Goal: Task Accomplishment & Management: Use online tool/utility

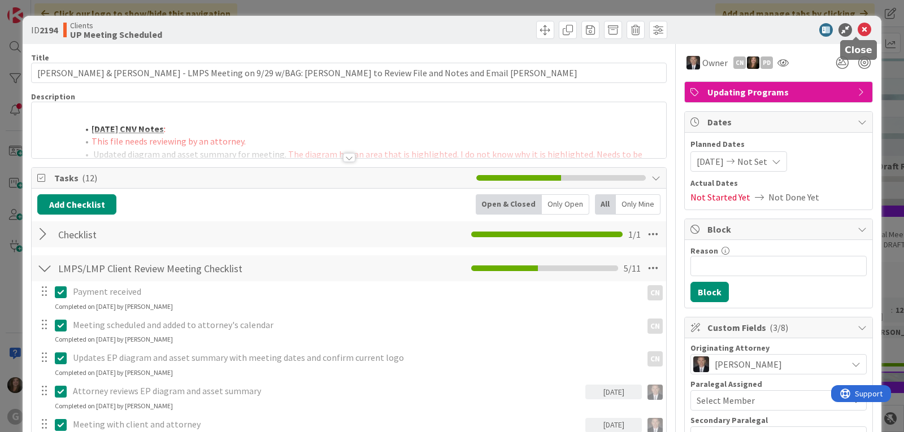
click at [858, 28] on icon at bounding box center [865, 30] width 14 height 14
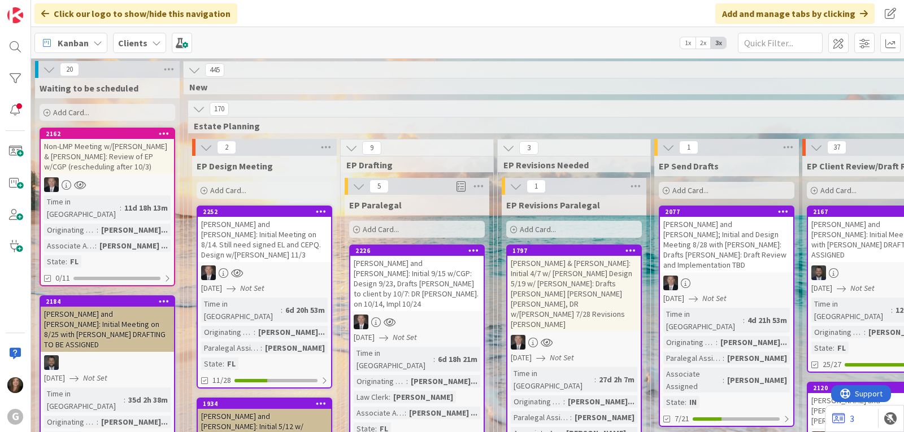
click at [94, 46] on icon at bounding box center [97, 42] width 9 height 9
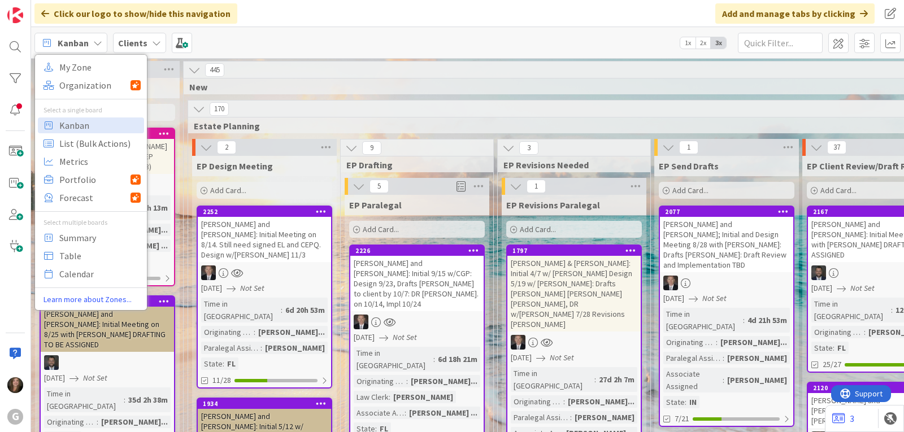
click at [135, 44] on b "Clients" at bounding box center [132, 42] width 29 height 11
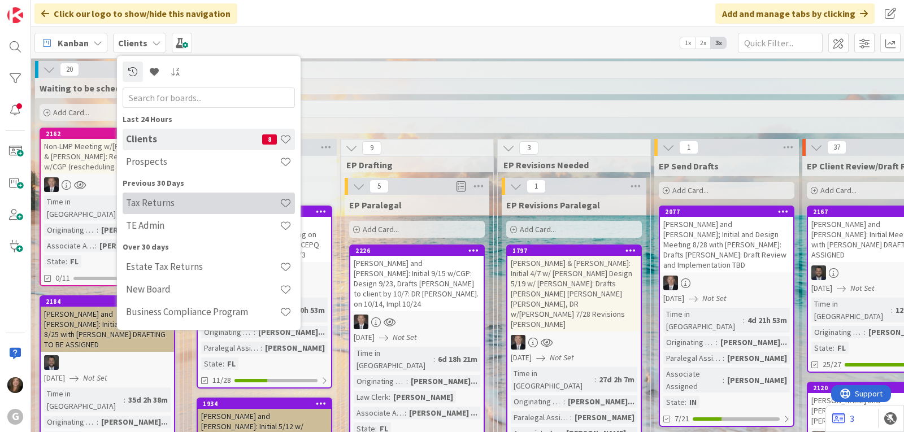
click at [162, 205] on h4 "Tax Returns" at bounding box center [203, 202] width 154 height 11
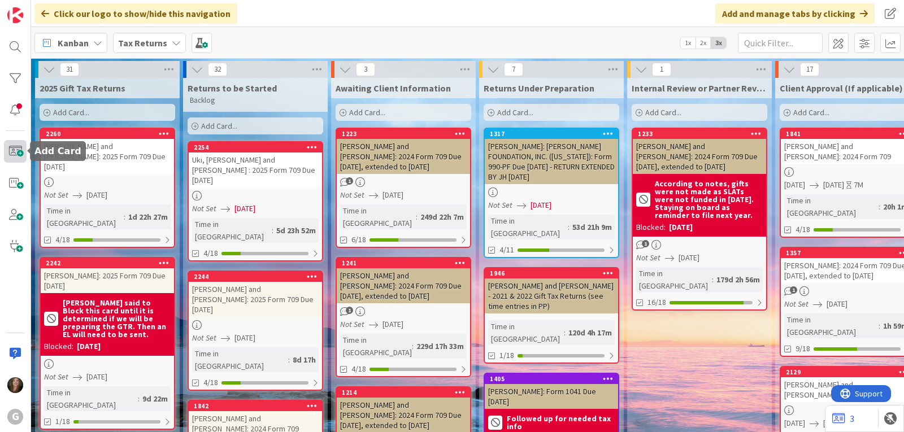
click at [8, 151] on span at bounding box center [15, 151] width 23 height 23
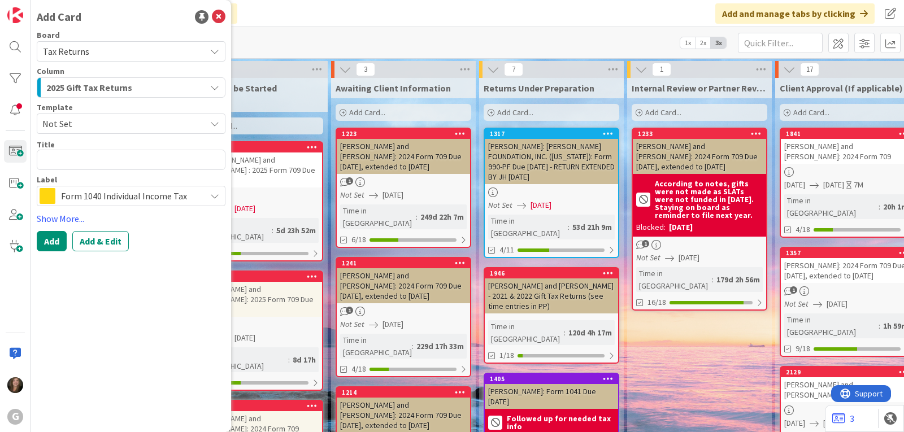
click at [203, 120] on span "Not Set" at bounding box center [131, 124] width 189 height 20
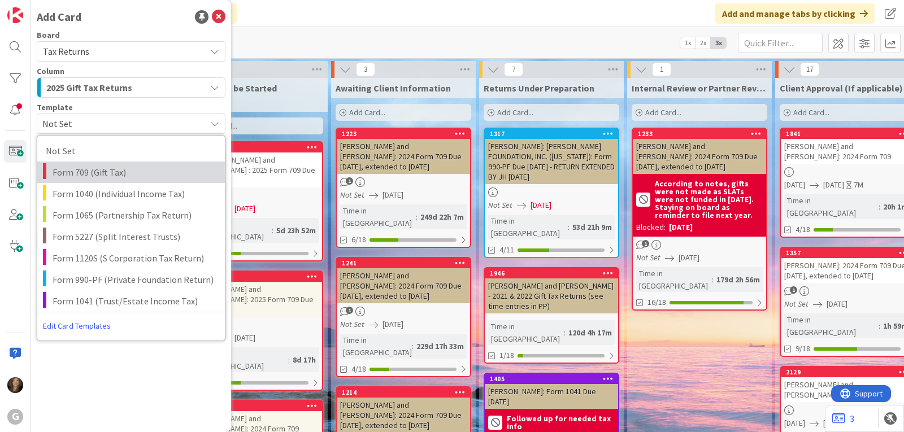
click at [151, 163] on link "Form 709 (Gift Tax)" at bounding box center [131, 172] width 188 height 21
type textarea "x"
type textarea "Form 709 (Gift Tax)"
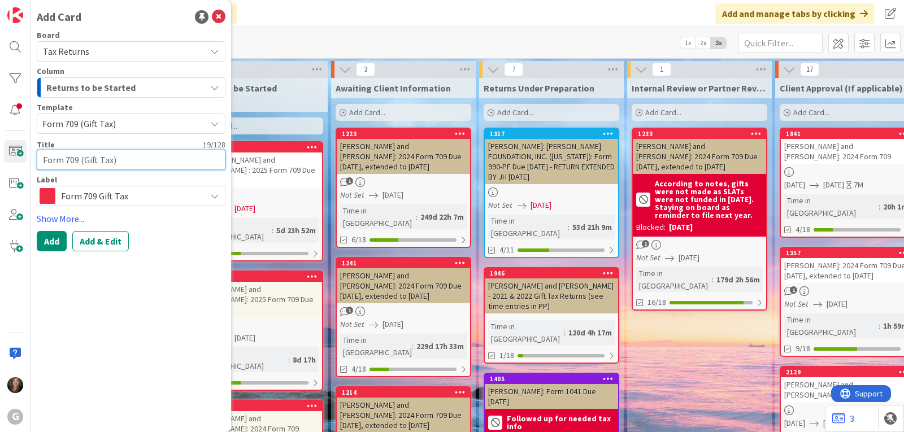
click at [40, 159] on textarea "Form 709 (Gift Tax)" at bounding box center [131, 160] width 189 height 20
type textarea "x"
type textarea "RForm 709 (Gift Tax)"
type textarea "x"
type textarea "ReForm 709 (Gift Tax)"
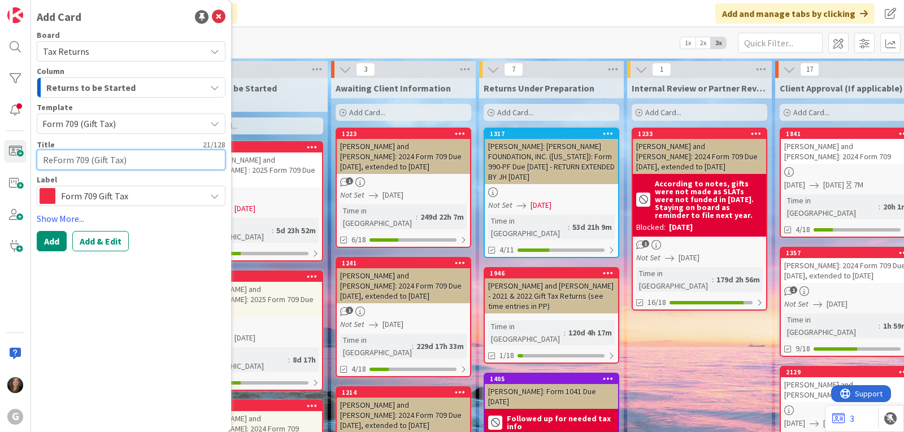
type textarea "x"
type textarea "ReeForm 709 (Gift Tax)"
type textarea "x"
type textarea "ReegForm 709 (Gift Tax)"
type textarea "x"
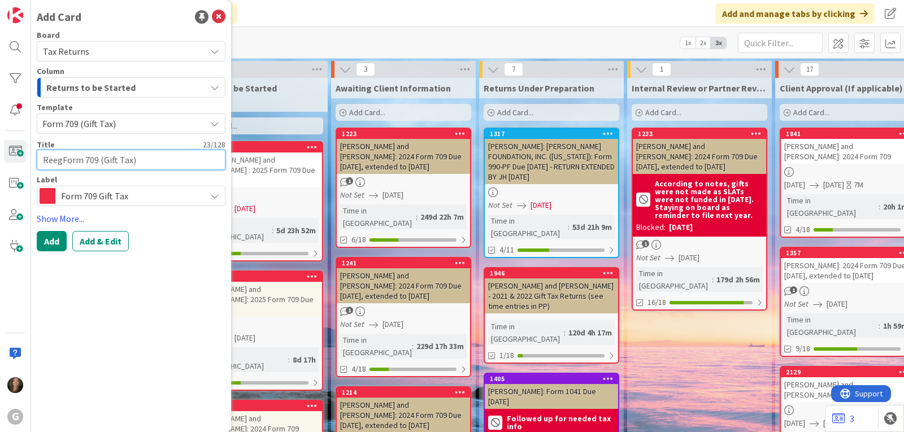
type textarea "[PERSON_NAME],Form 709 (Gift Tax)"
type textarea "x"
type textarea "[PERSON_NAME], Form 709 (Gift Tax)"
type textarea "x"
type textarea "[PERSON_NAME], TForm 709 (Gift Tax)"
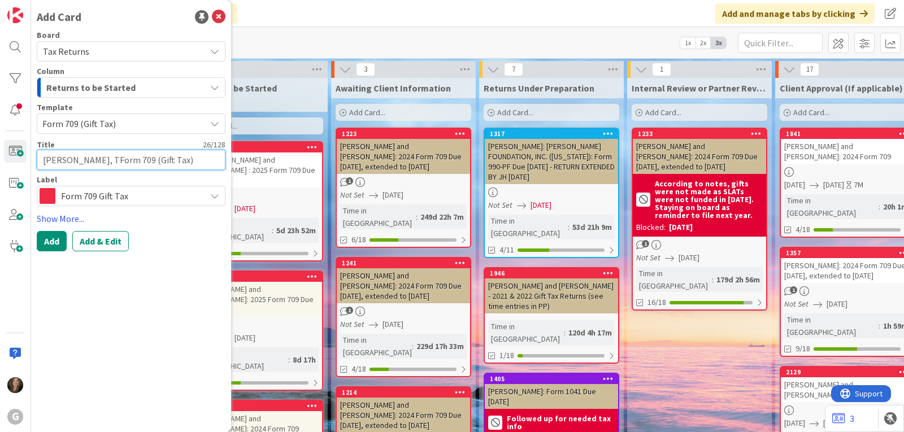
type textarea "x"
type textarea "[PERSON_NAME], ThForm 709 (Gift Tax)"
type textarea "x"
type textarea "[PERSON_NAME], ThoForm 709 (Gift Tax)"
type textarea "x"
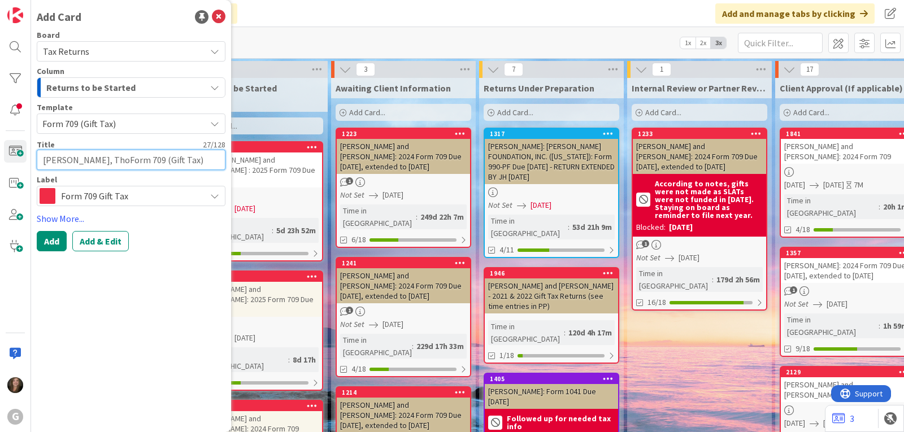
type textarea "[PERSON_NAME], ThomForm 709 (Gift Tax)"
type textarea "x"
type textarea "[PERSON_NAME], ThomaForm 709 (Gift Tax)"
type textarea "x"
type textarea "[PERSON_NAME], ThomasForm 709 (Gift Tax)"
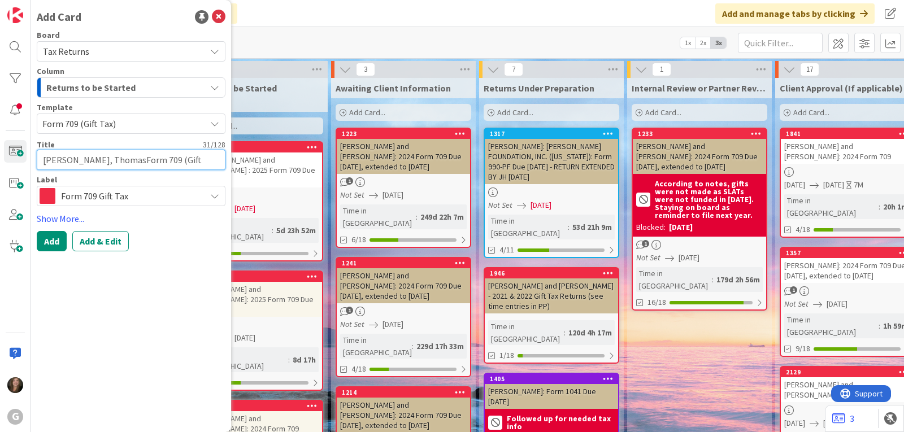
type textarea "x"
type textarea "[PERSON_NAME] Form 709 (Gift Tax)"
type textarea "x"
type textarea "[PERSON_NAME] aForm 709 (Gift Tax)"
type textarea "x"
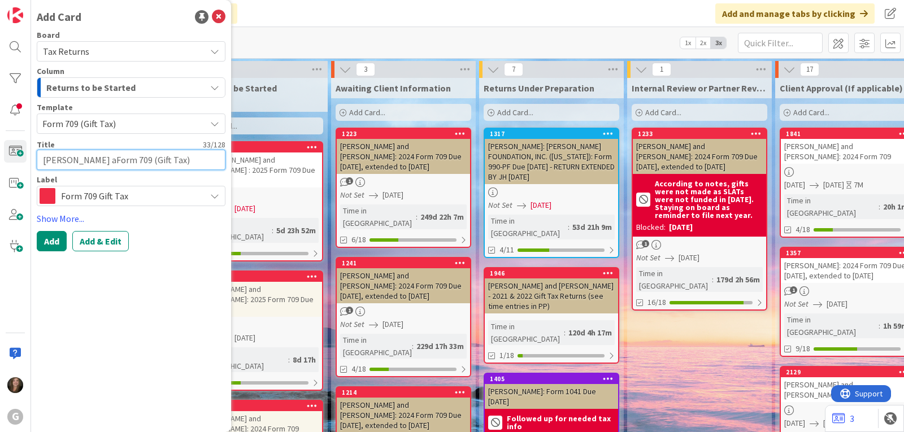
type textarea "[PERSON_NAME] anForm 709 (Gift Tax)"
type textarea "x"
type textarea "[PERSON_NAME] andForm 709 (Gift Tax)"
type textarea "x"
type textarea "[PERSON_NAME] and Form 709 (Gift Tax)"
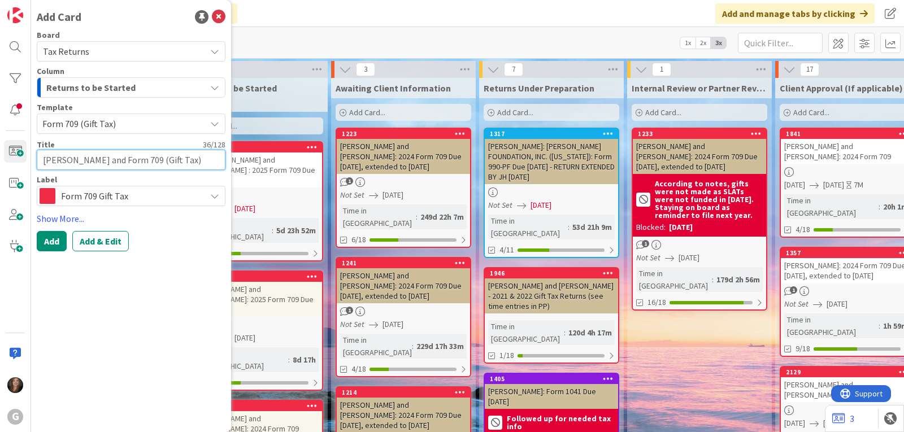
type textarea "x"
type textarea "[PERSON_NAME] and SForm 709 (Gift Tax)"
type textarea "x"
type textarea "[PERSON_NAME] and SuForm 709 (Gift Tax)"
type textarea "x"
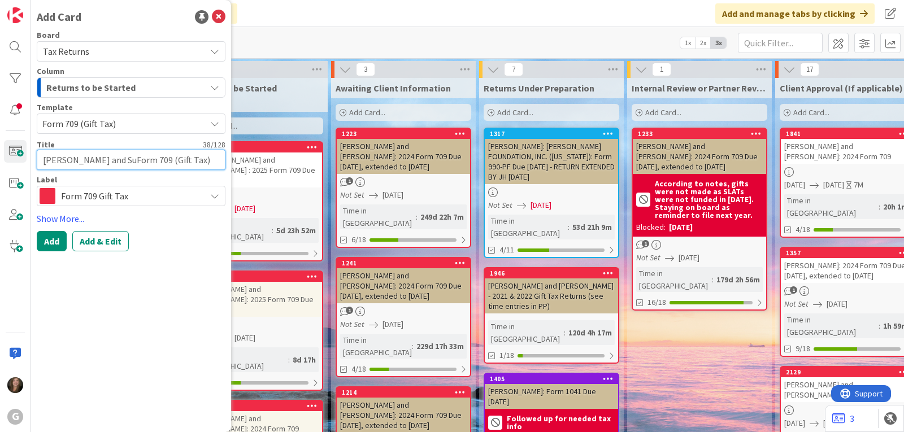
type textarea "[PERSON_NAME] and SuzForm 709 (Gift Tax)"
type textarea "x"
type textarea "[PERSON_NAME] and [PERSON_NAME] 709 (Gift Tax)"
type textarea "x"
type textarea "[PERSON_NAME] and [PERSON_NAME] 709 (Gift Tax)"
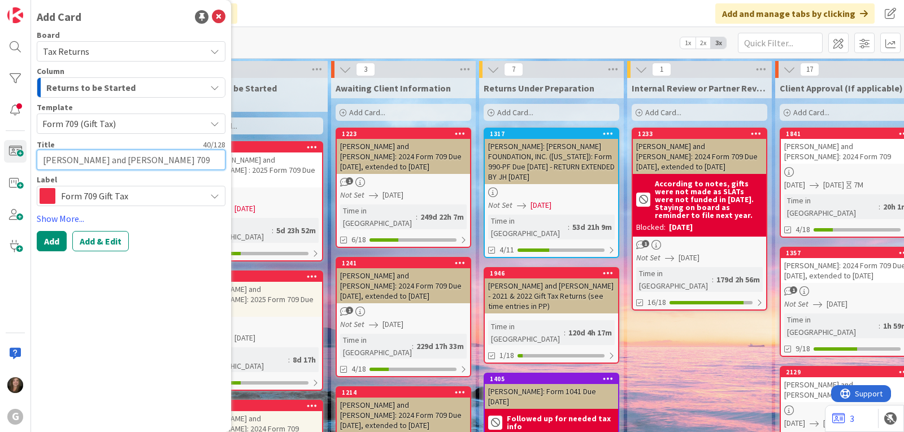
type textarea "x"
type textarea "[PERSON_NAME] and [PERSON_NAME] 709 (Gift Tax)"
type textarea "x"
type textarea "[PERSON_NAME] and [PERSON_NAME] 709 (Gift Tax)"
type textarea "x"
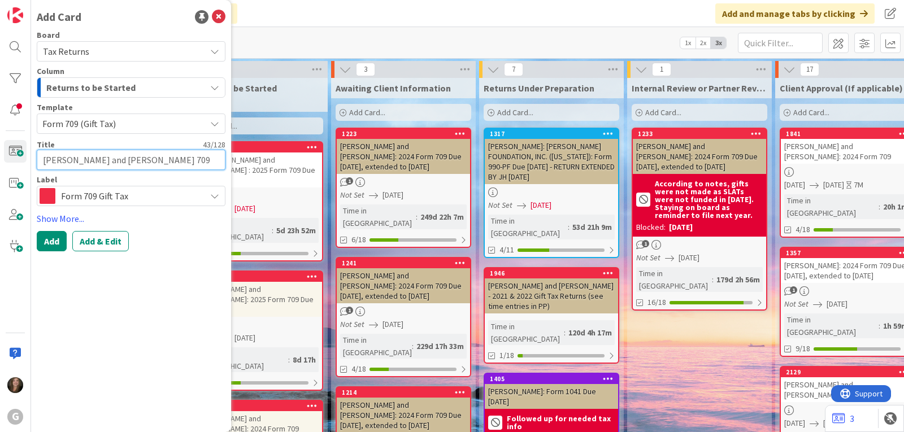
type textarea "[PERSON_NAME] and [PERSON_NAME]:Form 709 (Gift Tax)"
type textarea "x"
type textarea "[PERSON_NAME] and [PERSON_NAME]: Form 709 (Gift Tax)"
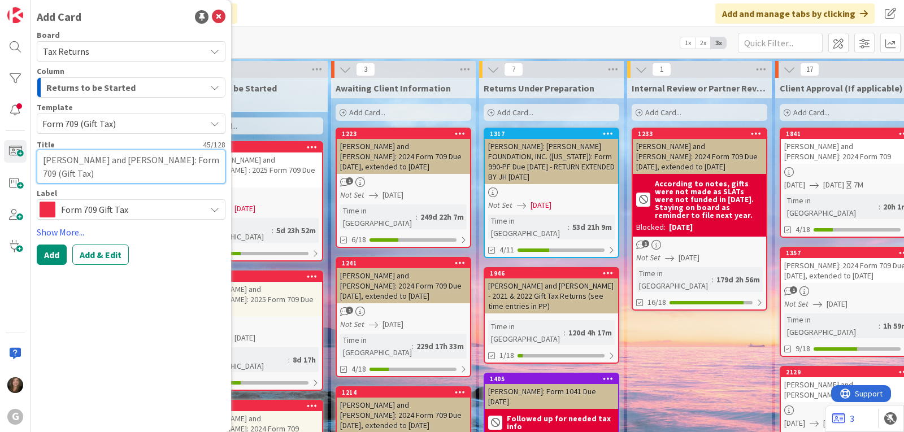
type textarea "x"
type textarea "[PERSON_NAME] and [PERSON_NAME]: 2Form 709 (Gift Tax)"
type textarea "x"
type textarea "[PERSON_NAME] and [PERSON_NAME]: 20Form 709 (Gift Tax)"
type textarea "x"
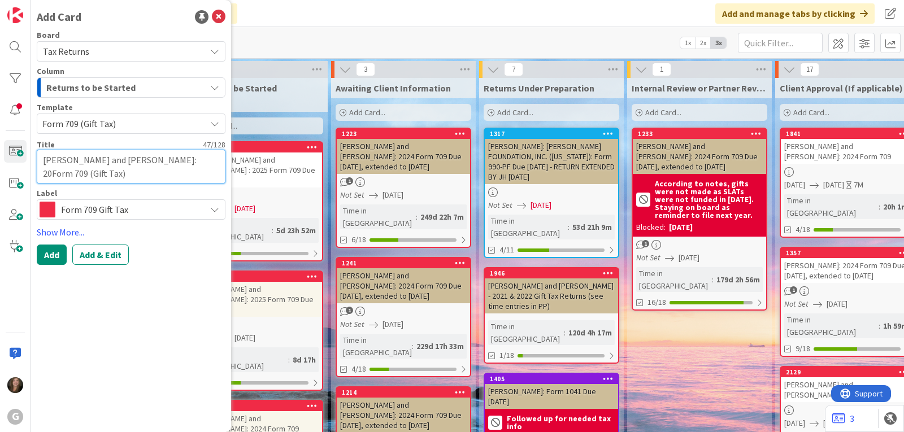
type textarea "[PERSON_NAME] and [PERSON_NAME]: 202Form 709 (Gift Tax)"
type textarea "x"
type textarea "[PERSON_NAME] and [PERSON_NAME]: 2024Form 709 (Gift Tax)"
type textarea "x"
type textarea "[PERSON_NAME] and [PERSON_NAME]: 2024 Form 709 (Gift Tax)"
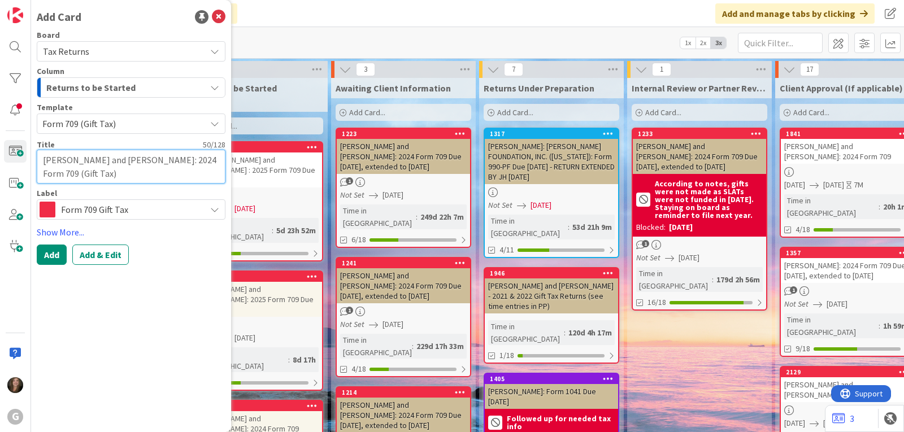
click at [79, 174] on textarea "[PERSON_NAME] and [PERSON_NAME]: 2024 Form 709 (Gift Tax)" at bounding box center [131, 167] width 189 height 34
type textarea "x"
type textarea "[PERSON_NAME] and [PERSON_NAME]: 2024 Form 709 (Gift Tax"
type textarea "x"
type textarea "[PERSON_NAME] and [PERSON_NAME]: 2024 Form 709 (Gift Ta"
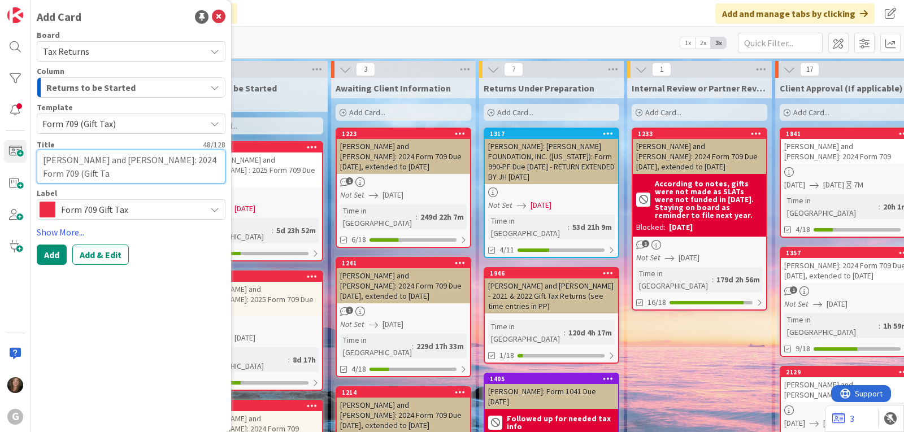
type textarea "x"
type textarea "[PERSON_NAME] and [PERSON_NAME]: 2024 Form 709 (Gift T"
type textarea "x"
type textarea "[PERSON_NAME] and [PERSON_NAME]: 2024 Form 709 (Gift"
type textarea "x"
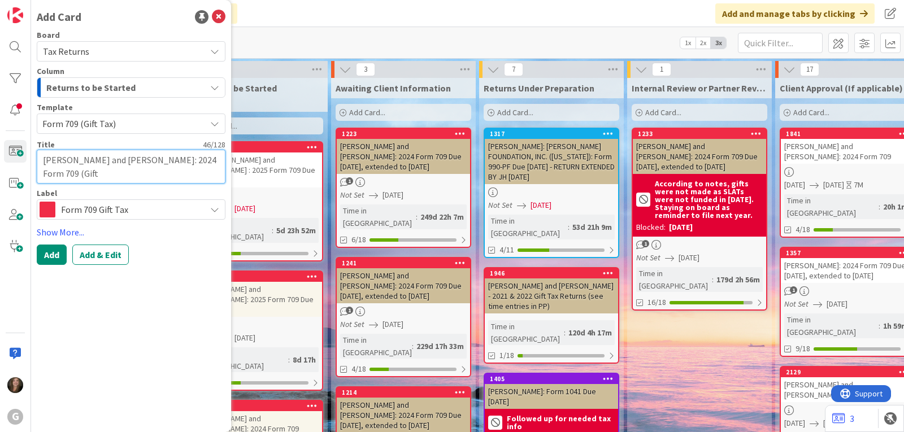
type textarea "[PERSON_NAME] and [PERSON_NAME]: 2024 Form 709 (Gift"
type textarea "x"
type textarea "[PERSON_NAME] and [PERSON_NAME]: 2024 Form 709 (Gif"
type textarea "x"
type textarea "[PERSON_NAME] and [PERSON_NAME]: 2024 Form 709 (Gi"
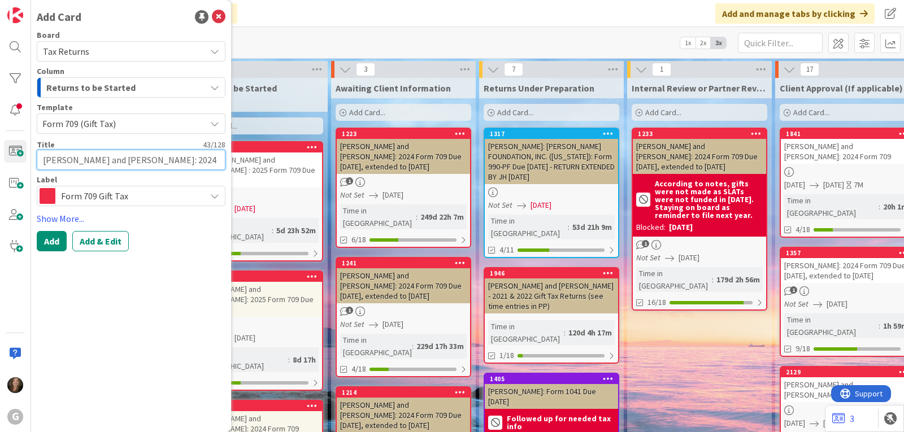
type textarea "x"
type textarea "[PERSON_NAME] and [PERSON_NAME]: 2024 Form 709 (G"
type textarea "x"
type textarea "[PERSON_NAME] and [PERSON_NAME]: 2024 Form 709 ("
type textarea "x"
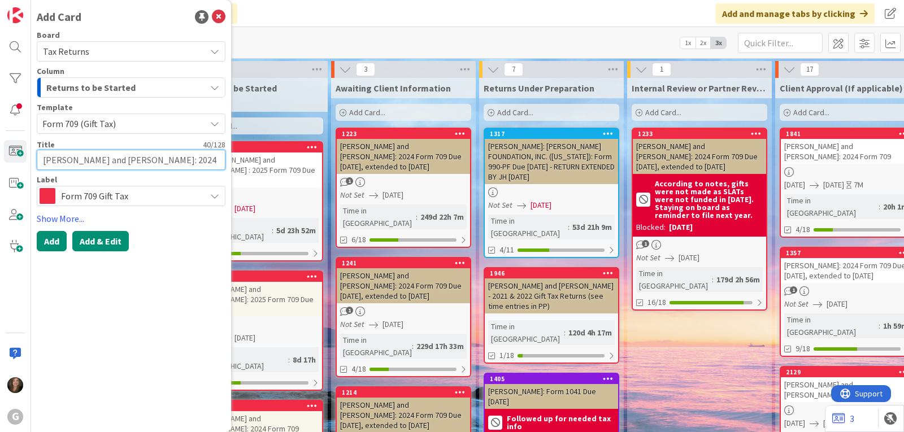
type textarea "[PERSON_NAME] and [PERSON_NAME]: 2024 Form 709"
click at [104, 238] on button "Add & Edit" at bounding box center [100, 241] width 57 height 20
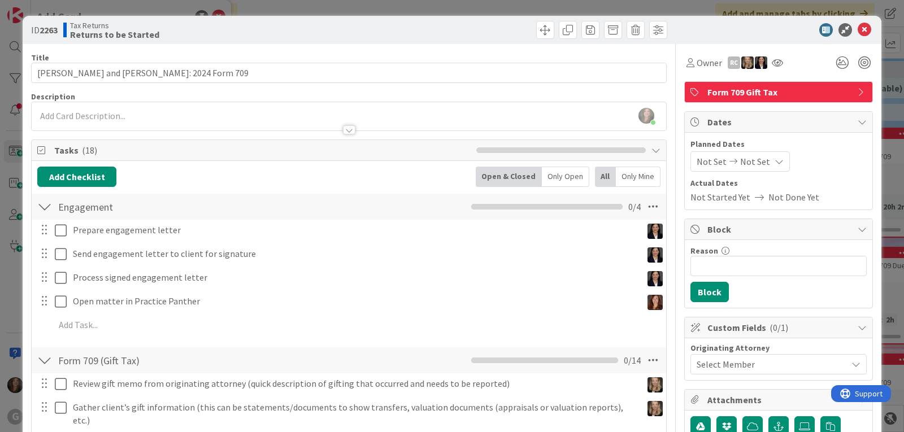
click at [691, 162] on div "Not Set Not Set" at bounding box center [740, 161] width 99 height 20
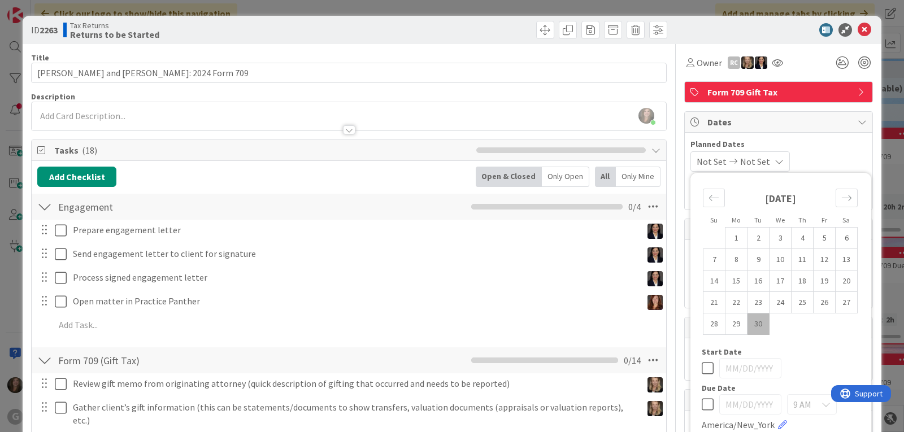
click at [748, 327] on td "30" at bounding box center [759, 324] width 22 height 21
type input "[DATE]"
click at [813, 152] on div "[DATE] Not Set Su Mo Tu We Th Fr Sa [DATE] 1 2 3 4 5 6 7 8 9 10 11 12 13 14 15 …" at bounding box center [779, 161] width 176 height 20
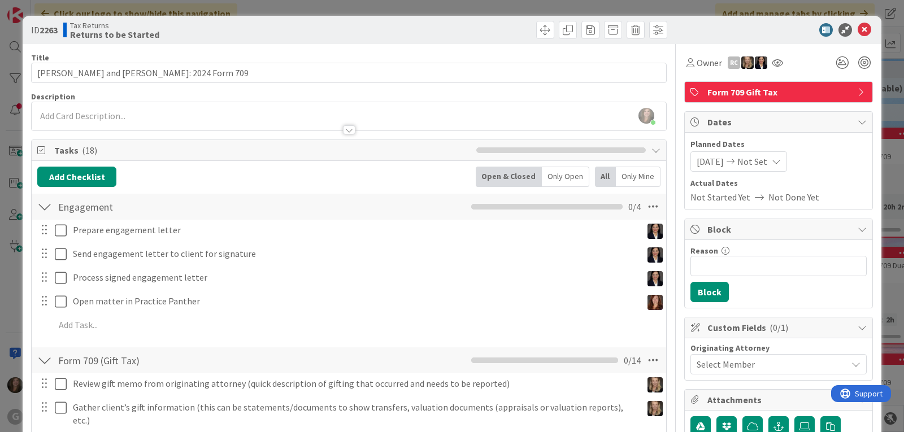
click at [762, 358] on div "Select Member" at bounding box center [772, 365] width 150 height 14
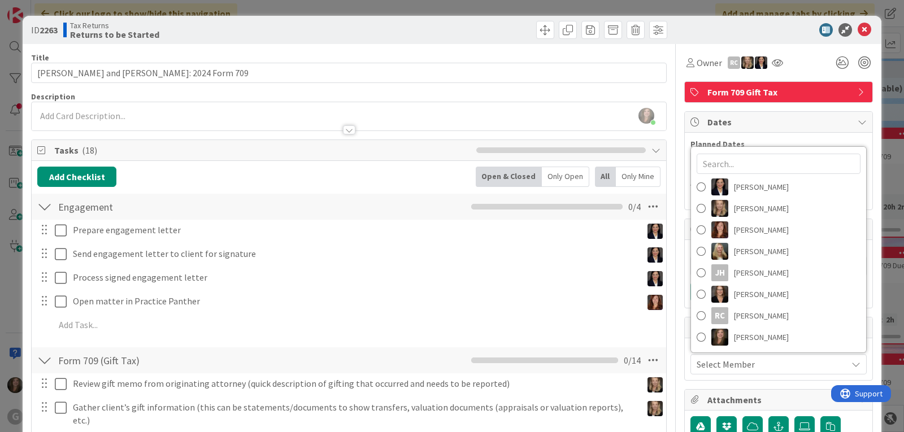
click at [682, 24] on div at bounding box center [773, 30] width 200 height 14
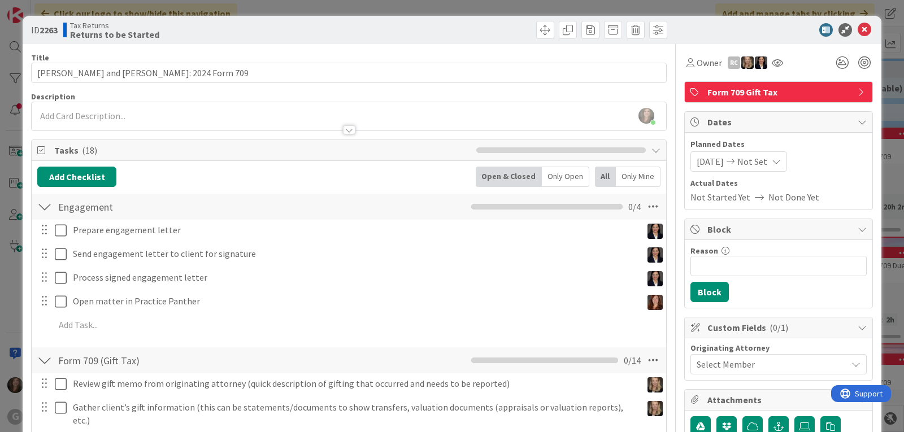
click at [85, 114] on div "[PERSON_NAME] just joined" at bounding box center [349, 116] width 635 height 28
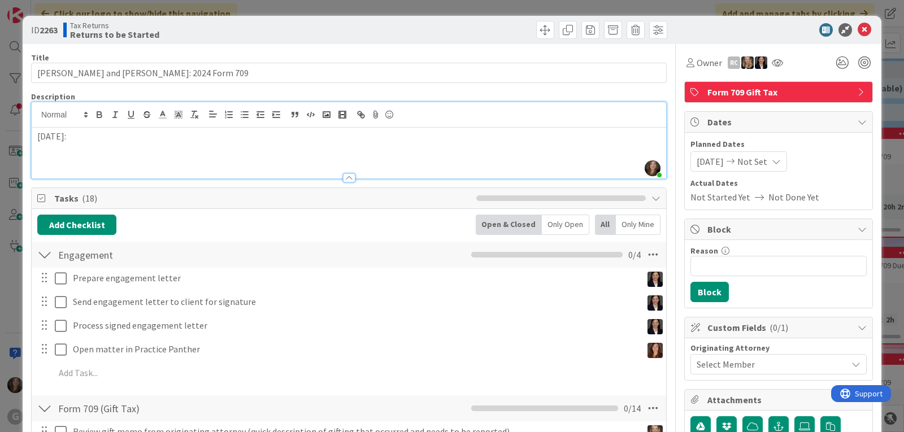
click at [53, 149] on p at bounding box center [348, 149] width 623 height 13
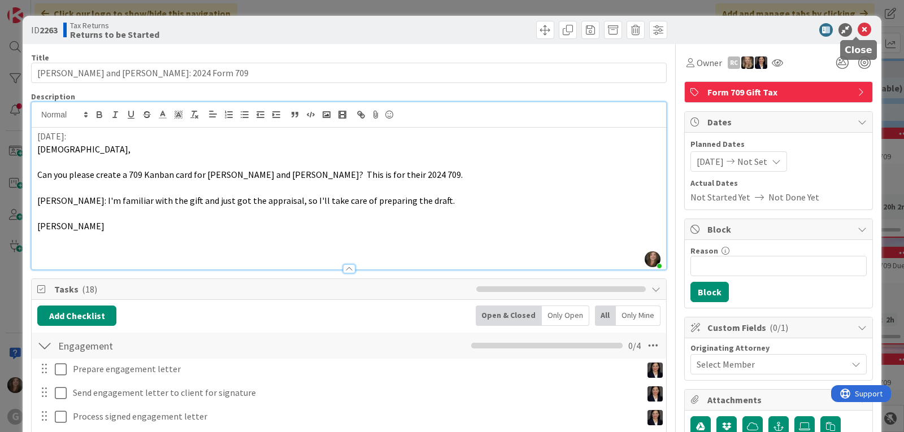
click at [858, 30] on icon at bounding box center [865, 30] width 14 height 14
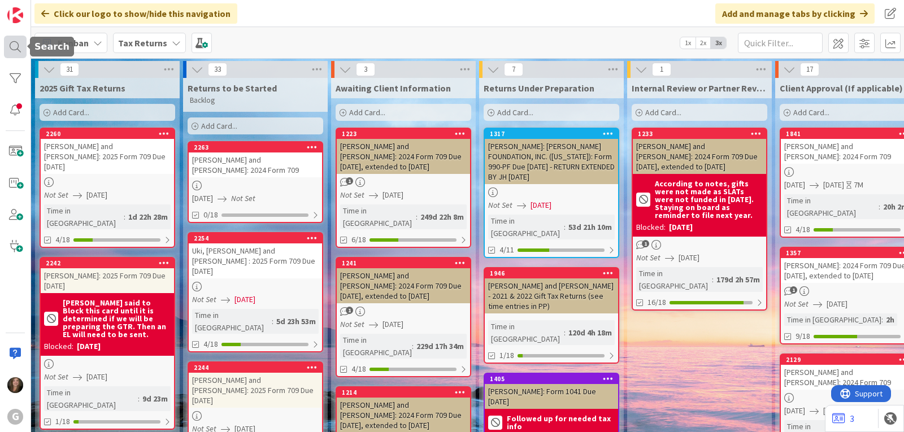
click at [14, 48] on div at bounding box center [15, 47] width 23 height 23
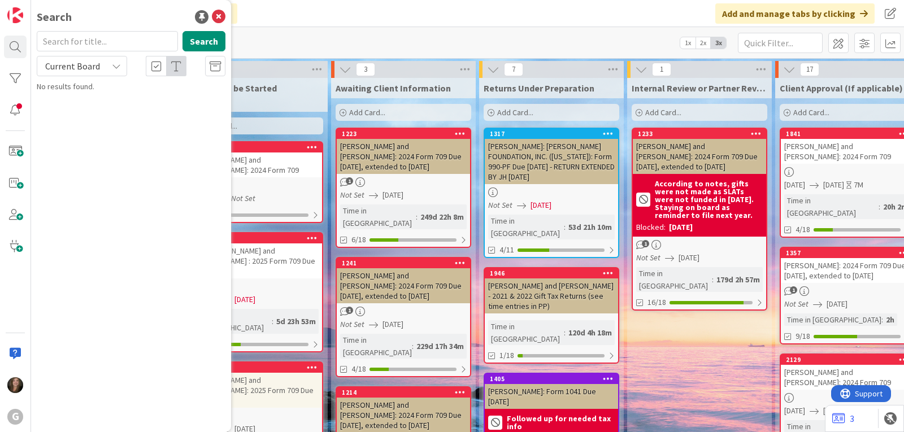
click at [94, 44] on input "text" at bounding box center [107, 41] width 141 height 20
type input "[PERSON_NAME]"
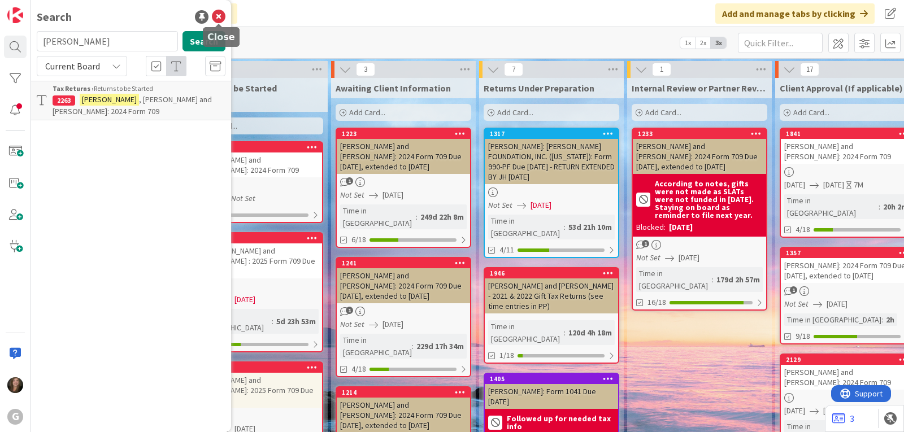
click at [222, 17] on icon at bounding box center [219, 17] width 14 height 14
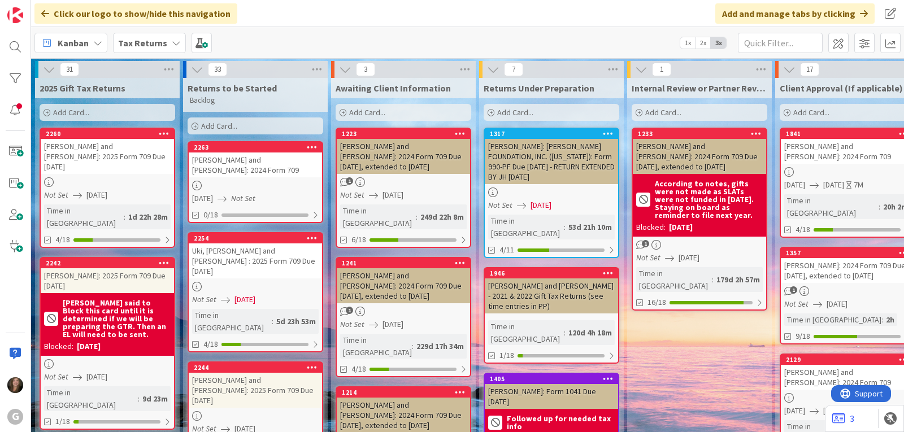
click at [154, 39] on b "Tax Returns" at bounding box center [142, 42] width 49 height 11
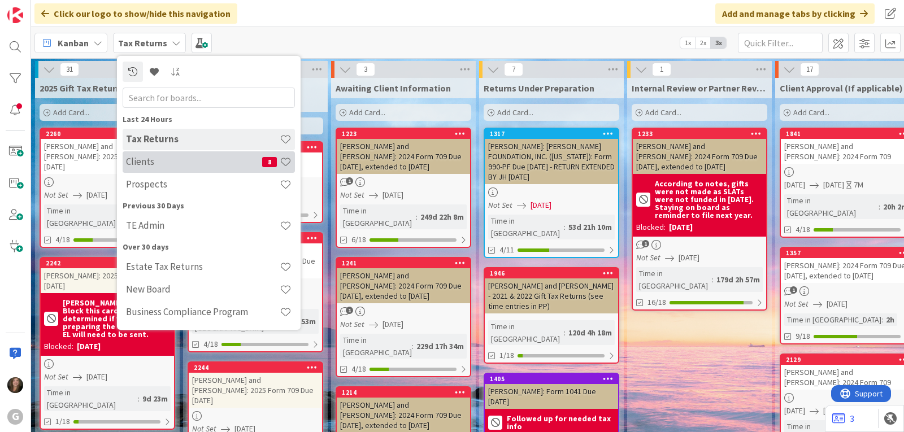
click at [164, 162] on h4 "Clients" at bounding box center [194, 161] width 136 height 11
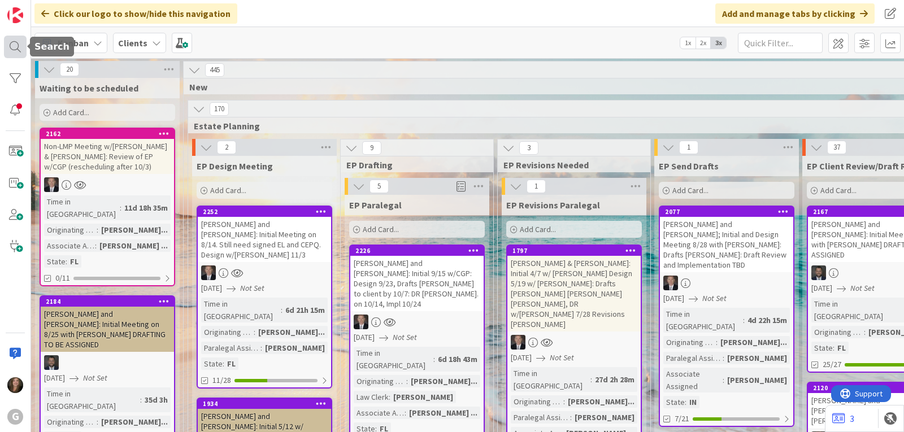
click at [13, 45] on div at bounding box center [15, 47] width 23 height 23
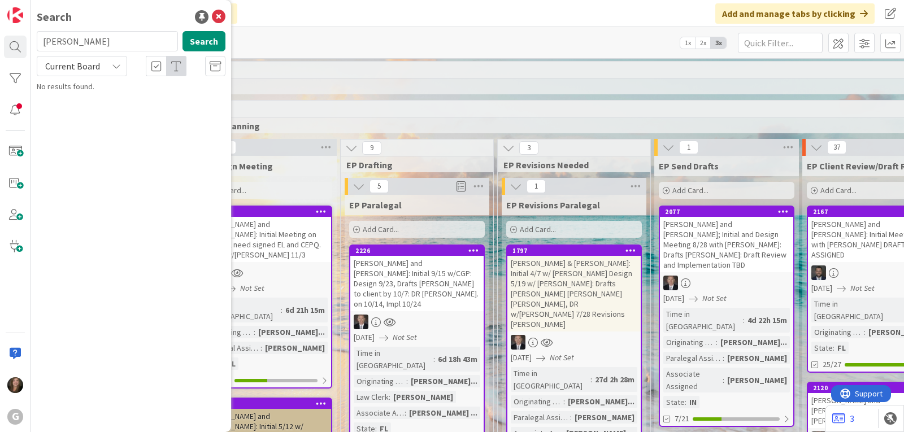
drag, startPoint x: 88, startPoint y: 44, endPoint x: 39, endPoint y: 41, distance: 49.2
click at [39, 41] on input "[PERSON_NAME]" at bounding box center [107, 41] width 141 height 20
type input "[PERSON_NAME]"
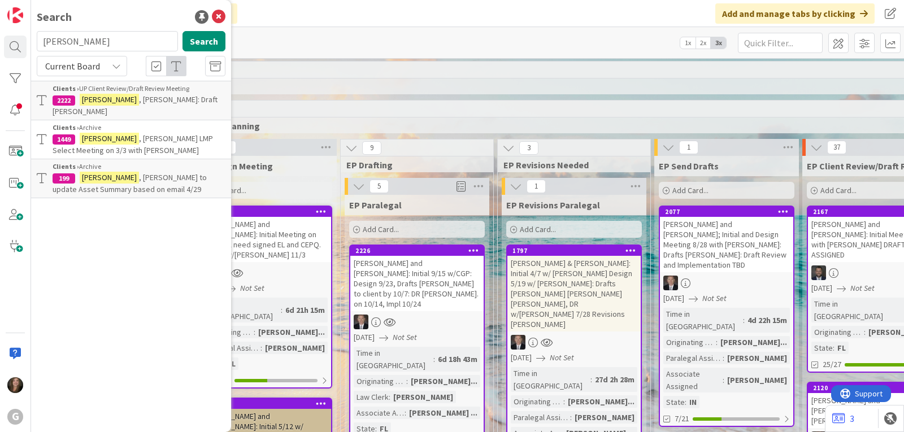
click at [153, 92] on div "Clients › UP Client Review/Draft Review Meeting" at bounding box center [139, 89] width 173 height 10
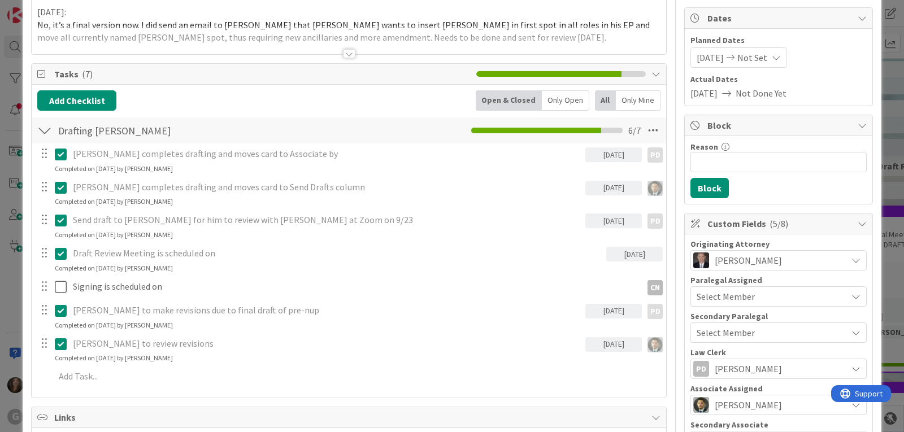
scroll to position [113, 0]
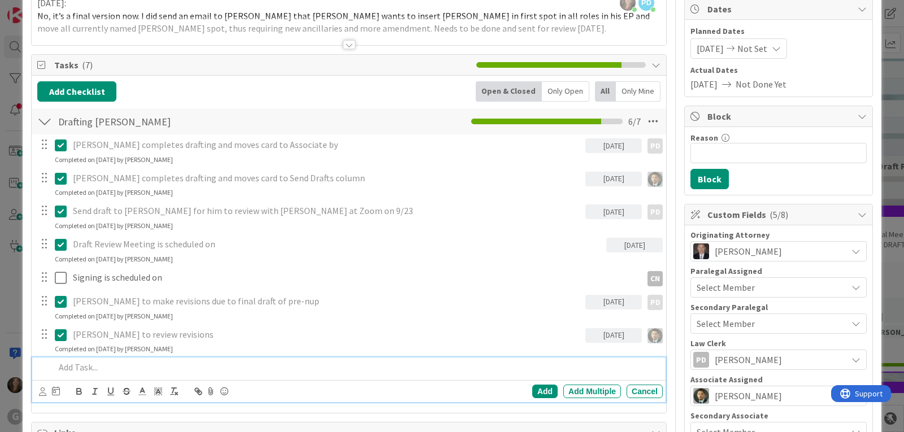
click at [70, 367] on p at bounding box center [357, 367] width 604 height 13
click at [51, 395] on div at bounding box center [49, 392] width 21 height 14
click at [52, 394] on icon at bounding box center [56, 391] width 8 height 9
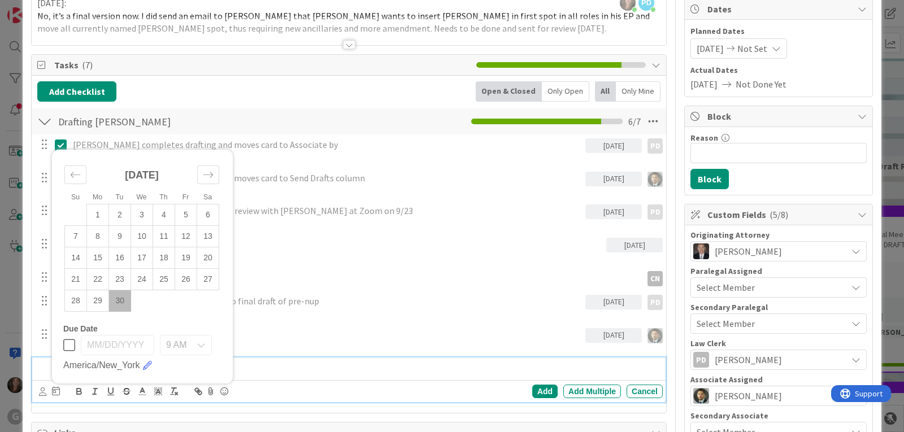
click at [115, 302] on td "30" at bounding box center [120, 300] width 22 height 21
type input "[DATE]"
click at [40, 390] on icon at bounding box center [42, 392] width 7 height 8
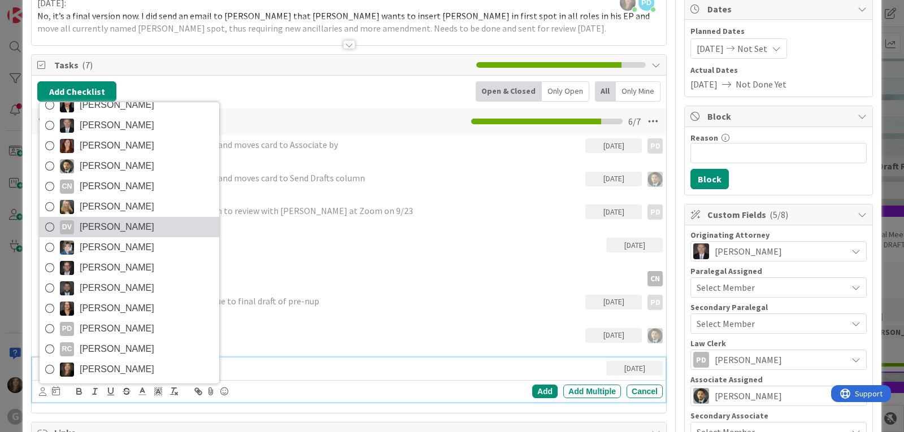
scroll to position [60, 0]
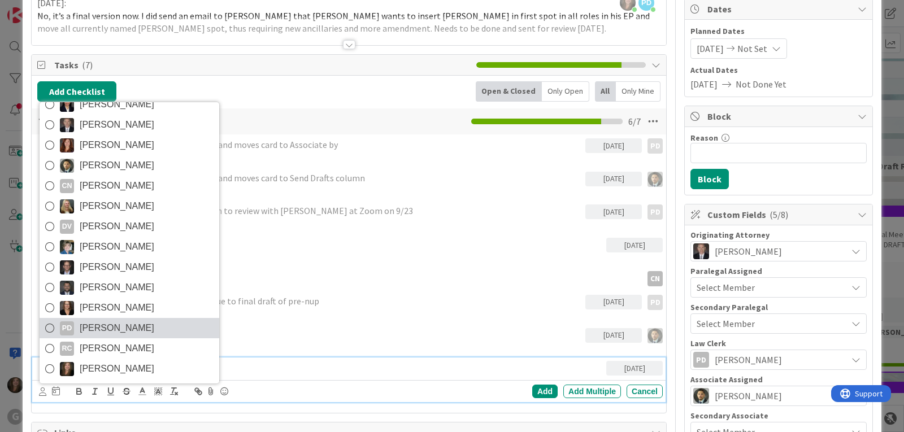
click at [95, 327] on span "[PERSON_NAME]" at bounding box center [117, 328] width 75 height 17
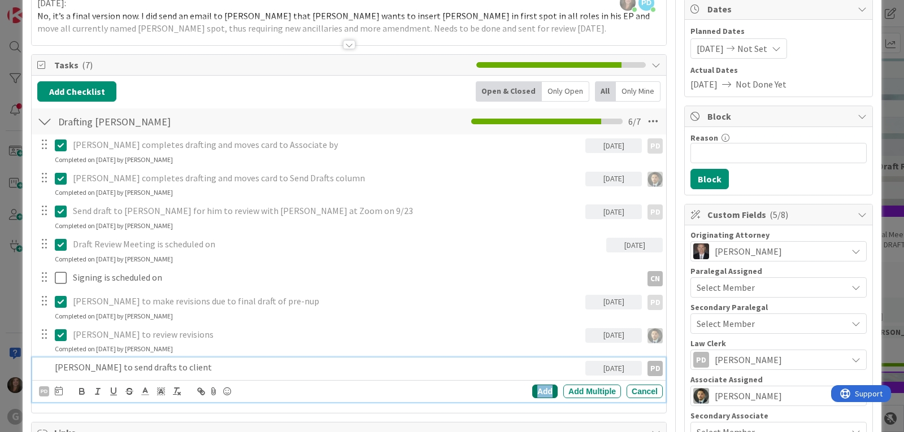
click at [532, 385] on div "Add" at bounding box center [544, 392] width 25 height 14
click at [171, 367] on p "[PERSON_NAME] to send drafts to client" at bounding box center [327, 367] width 508 height 13
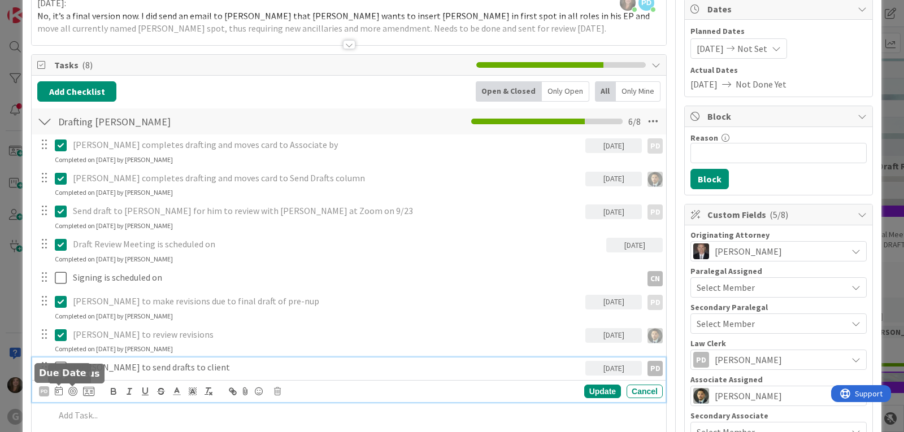
click at [57, 389] on icon at bounding box center [59, 391] width 8 height 9
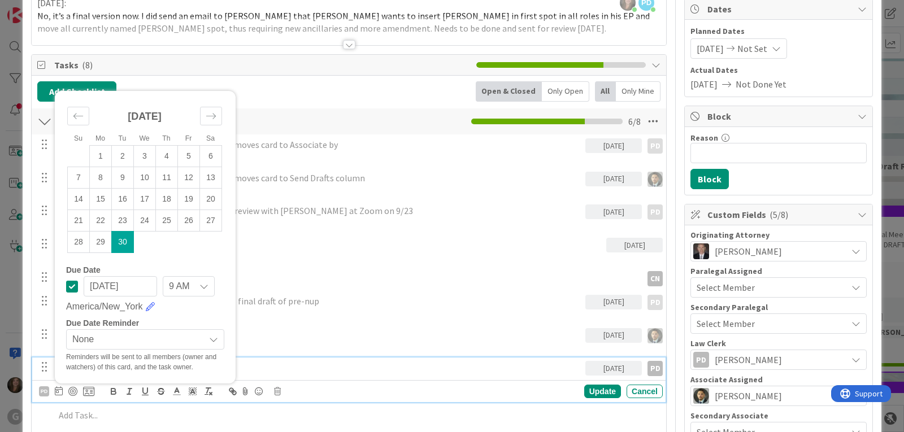
click at [134, 282] on input "[DATE]" at bounding box center [120, 286] width 73 height 20
click at [218, 115] on div "Move forward to switch to the next month." at bounding box center [211, 116] width 22 height 19
click at [144, 154] on td "1" at bounding box center [145, 156] width 22 height 21
type input "[DATE]"
click at [300, 340] on p "[PERSON_NAME] to review revisions" at bounding box center [327, 334] width 508 height 13
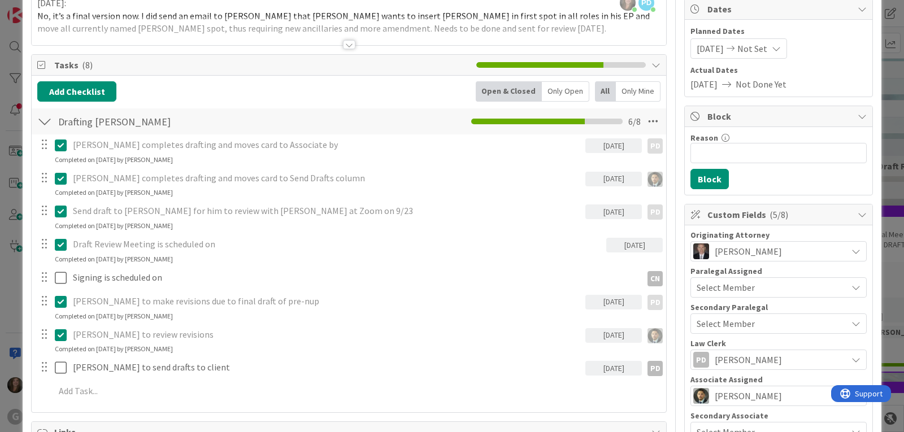
scroll to position [0, 0]
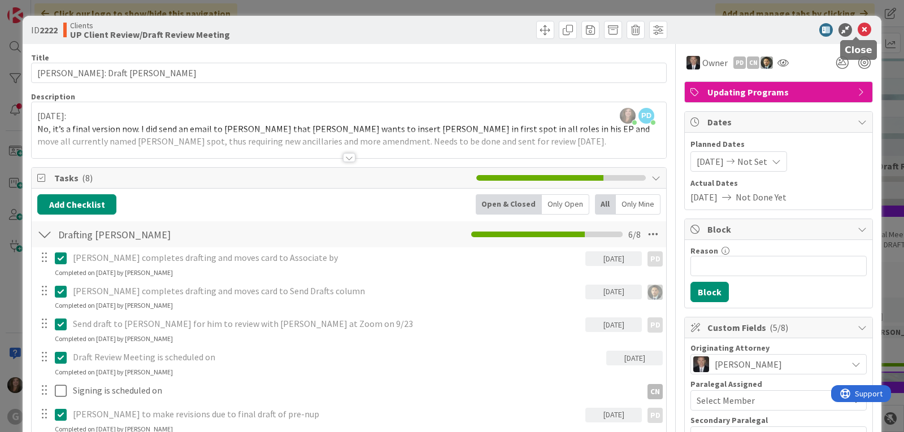
click at [860, 26] on icon at bounding box center [865, 30] width 14 height 14
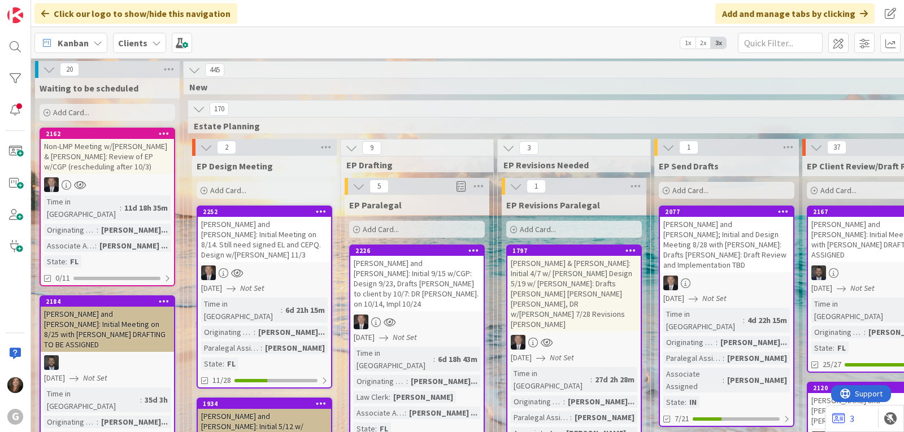
click at [62, 45] on span "Kanban" at bounding box center [73, 43] width 31 height 14
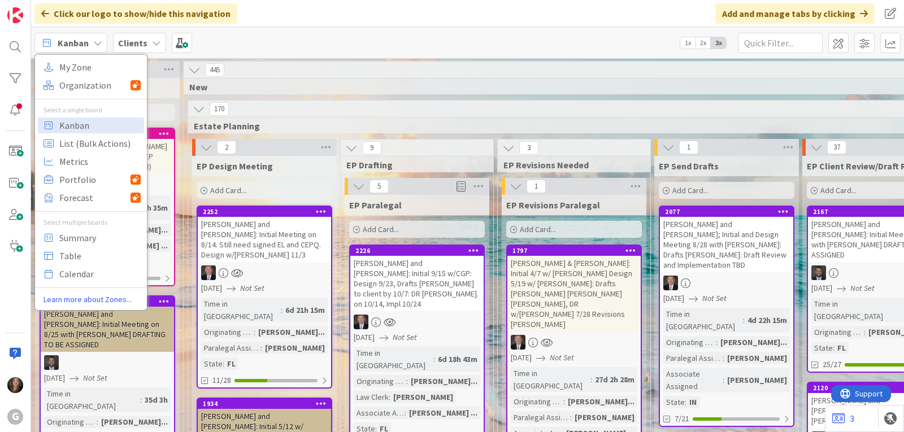
click at [133, 43] on b "Clients" at bounding box center [132, 42] width 29 height 11
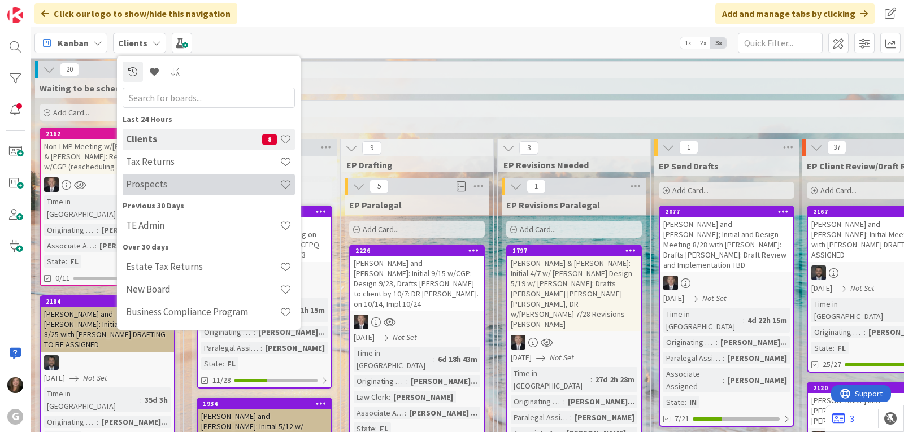
click at [148, 181] on h4 "Prospects" at bounding box center [203, 184] width 154 height 11
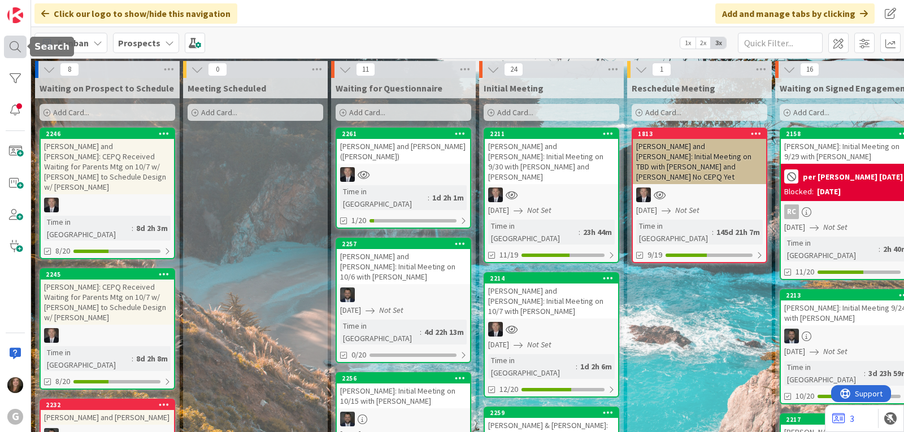
click at [13, 45] on div at bounding box center [15, 47] width 23 height 23
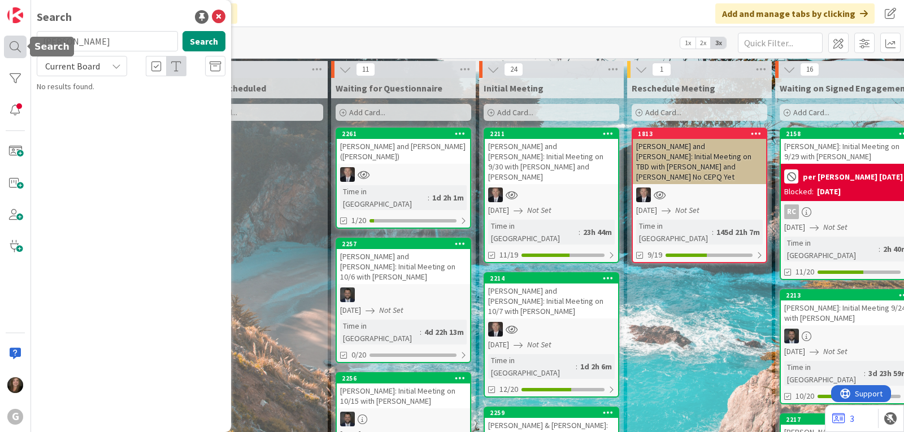
drag, startPoint x: 100, startPoint y: 45, endPoint x: 23, endPoint y: 40, distance: 77.0
click at [23, 40] on div "G Search [PERSON_NAME] Search Current Board No results found." at bounding box center [15, 216] width 31 height 432
type input "[PERSON_NAME]"
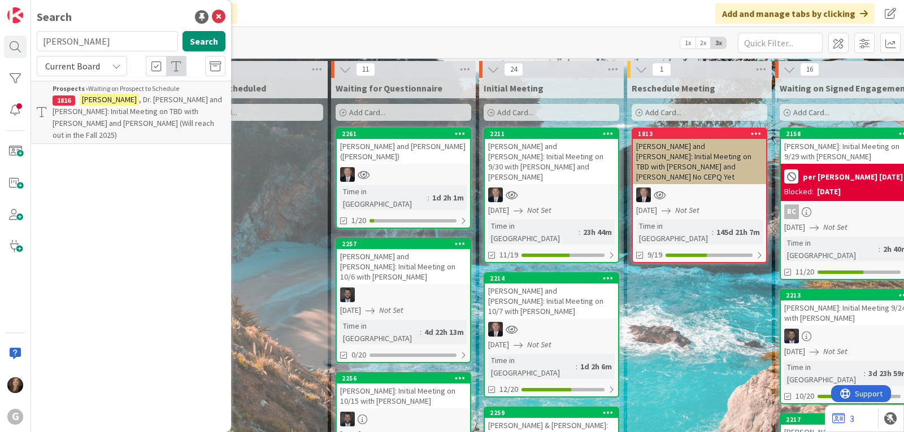
click at [83, 116] on p "[PERSON_NAME] , Dr. [PERSON_NAME] and [PERSON_NAME]: Initial Meeting on TBD wit…" at bounding box center [139, 117] width 173 height 47
